Goal: Book appointment/travel/reservation

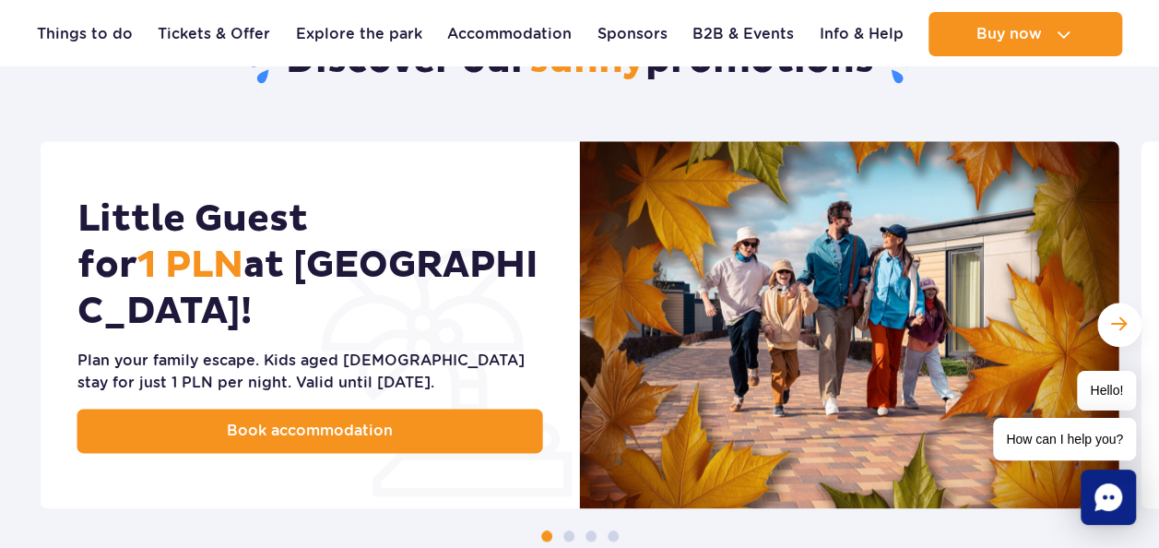
scroll to position [922, 0]
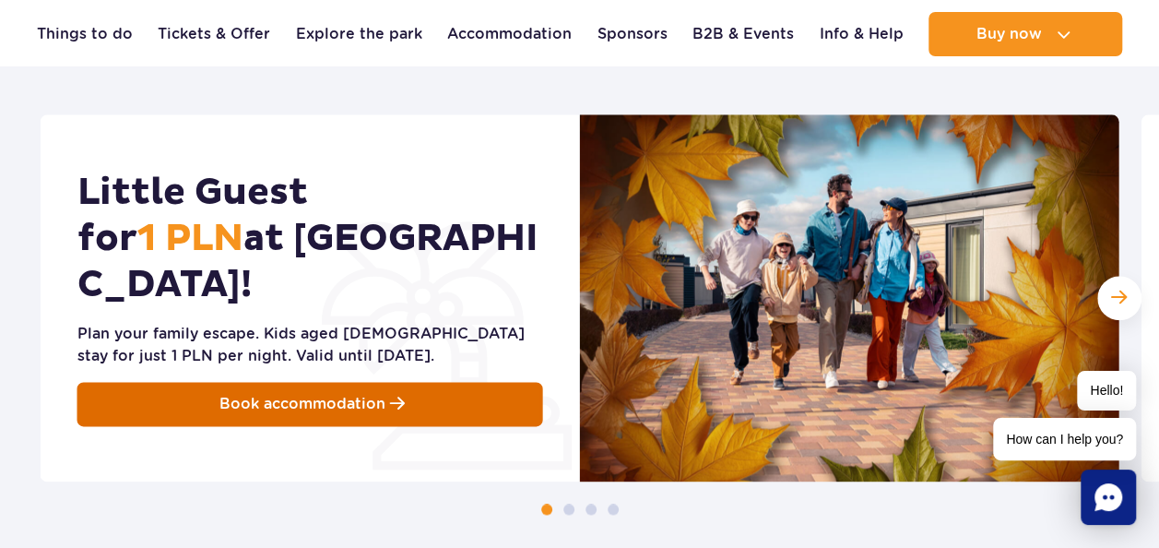
click at [427, 382] on link "Book accommodation" at bounding box center [310, 404] width 466 height 44
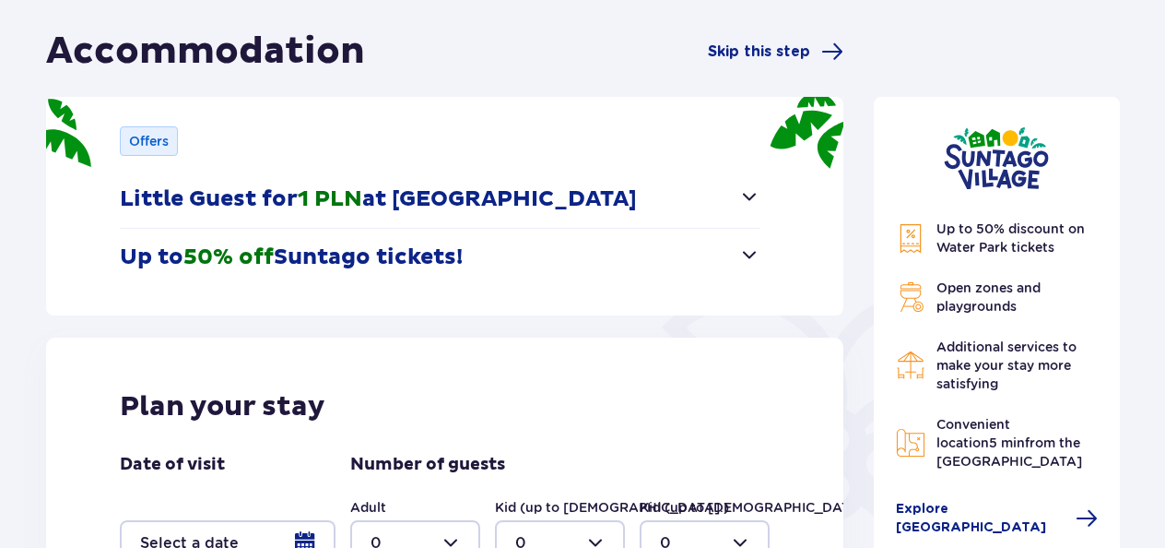
scroll to position [184, 0]
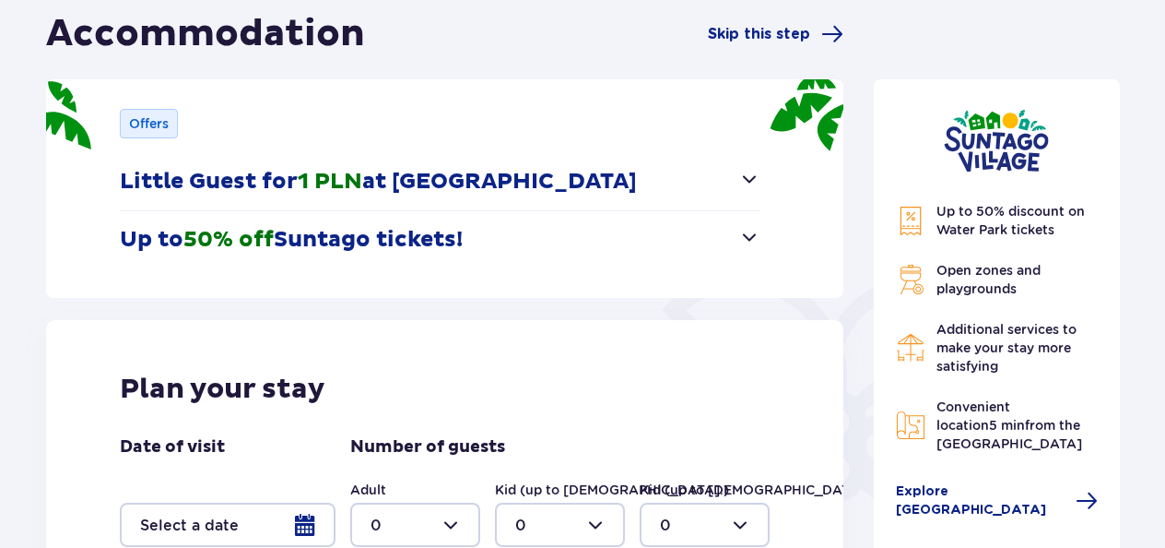
click at [566, 238] on button "Up to 50% off Suntago tickets!" at bounding box center [440, 239] width 641 height 57
